Goal: Find specific page/section: Find specific page/section

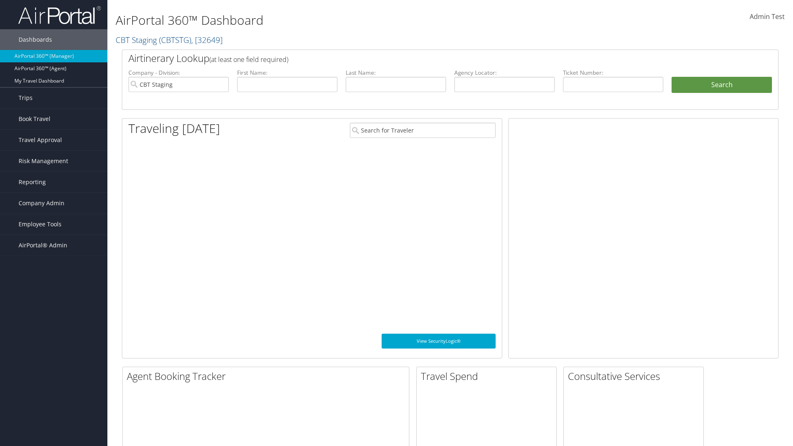
click at [54, 203] on span "Company Admin" at bounding box center [42, 203] width 46 height 21
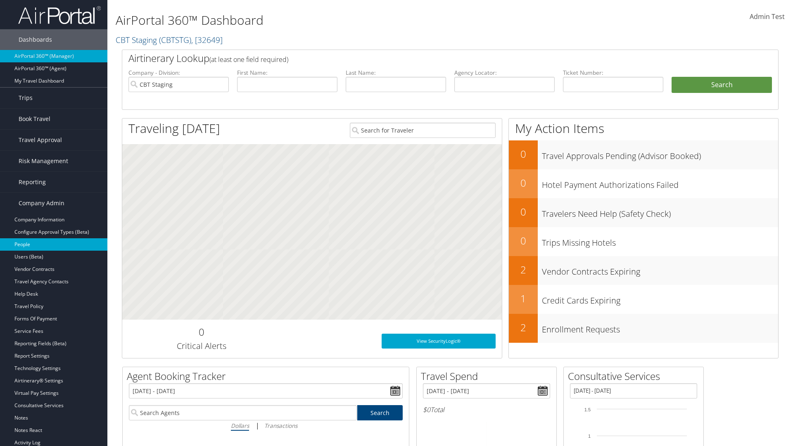
click at [54, 244] on link "People" at bounding box center [53, 244] width 107 height 12
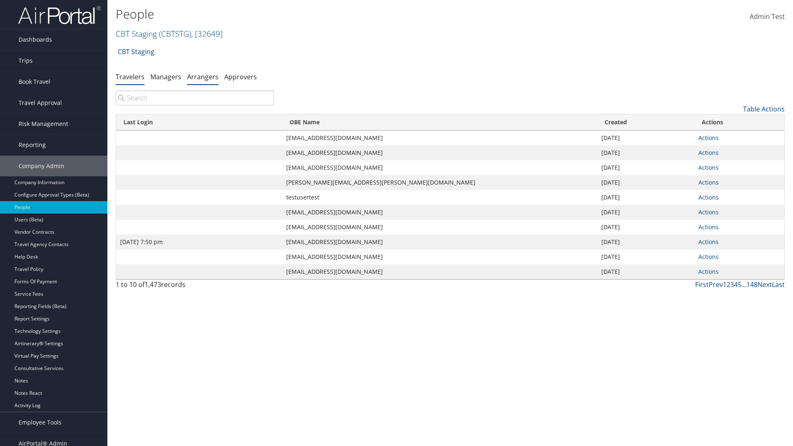
click at [203, 76] on link "Arrangers" at bounding box center [202, 76] width 31 height 9
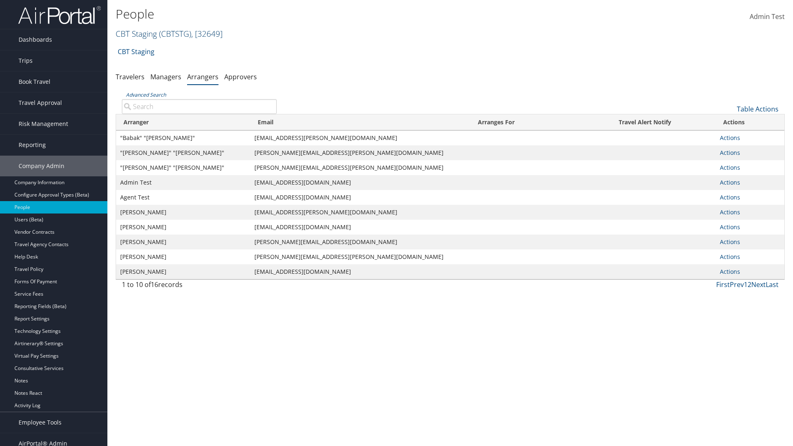
click at [136, 33] on link "CBT Staging ( CBTSTG ) , [ 32649 ]" at bounding box center [169, 33] width 107 height 11
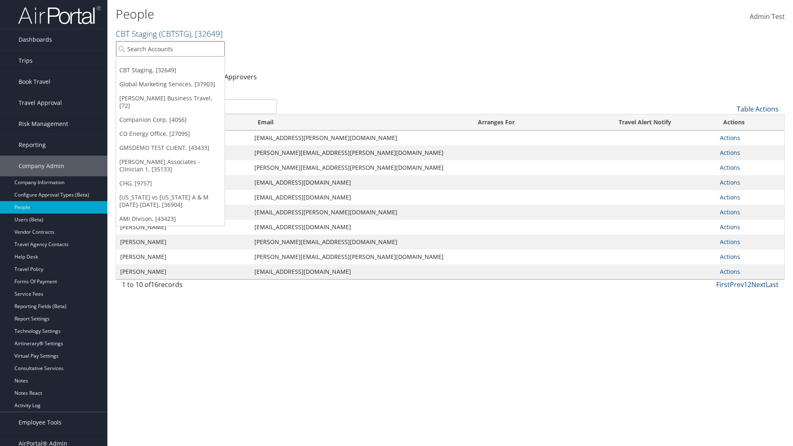
click at [170, 49] on input "search" at bounding box center [170, 48] width 109 height 15
type input "[PERSON_NAME] Business Travel"
click at [182, 64] on div "[PERSON_NAME] Business Travel (C10001), [72]" at bounding box center [181, 63] width 141 height 7
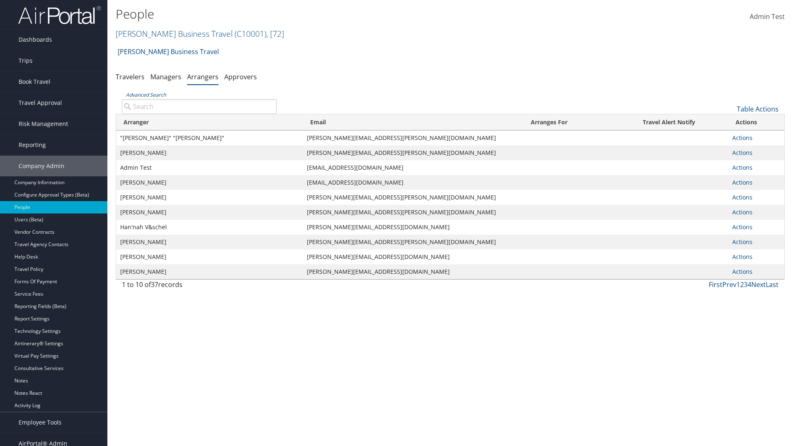
click at [199, 106] on input "Advanced Search" at bounding box center [199, 106] width 155 height 15
